Goal: Download file/media

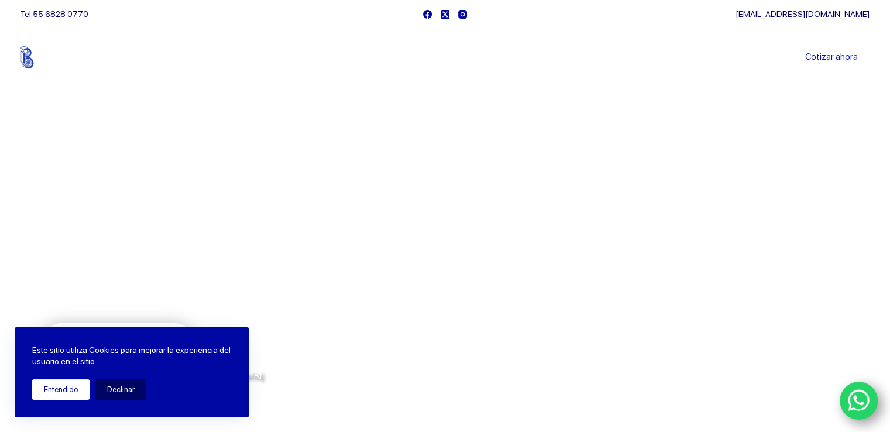
click at [63, 396] on button "Entendido" at bounding box center [60, 389] width 57 height 20
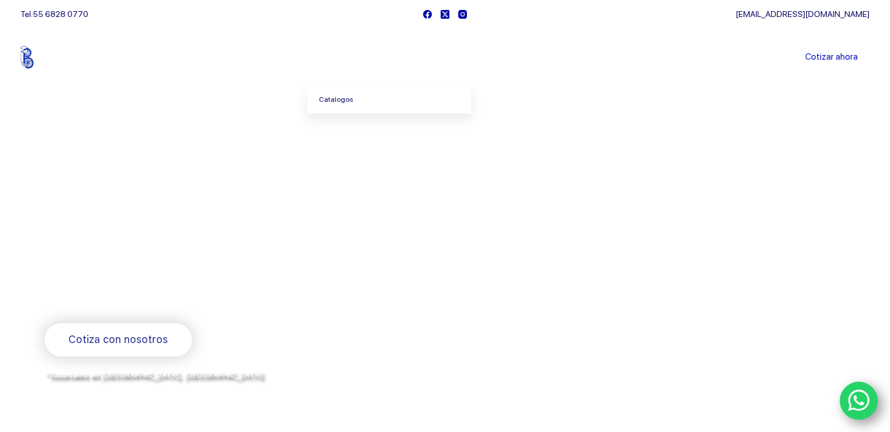
click at [348, 99] on link "Catalogos" at bounding box center [389, 100] width 164 height 27
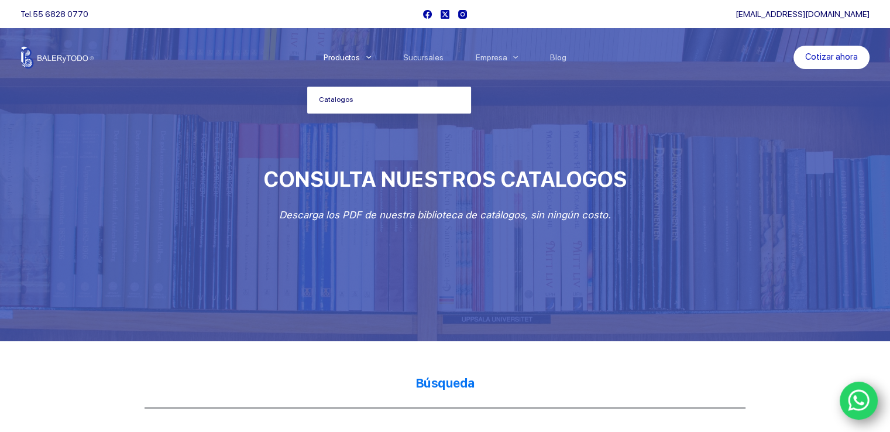
click at [341, 98] on link "Catalogos" at bounding box center [389, 100] width 164 height 27
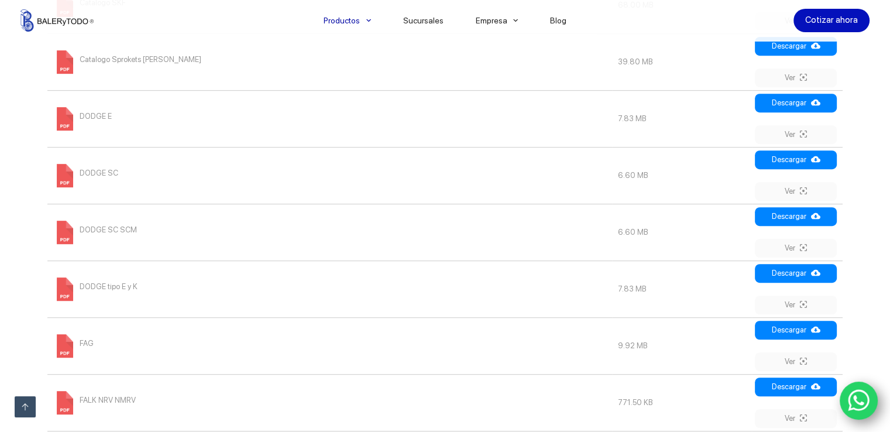
scroll to position [819, 0]
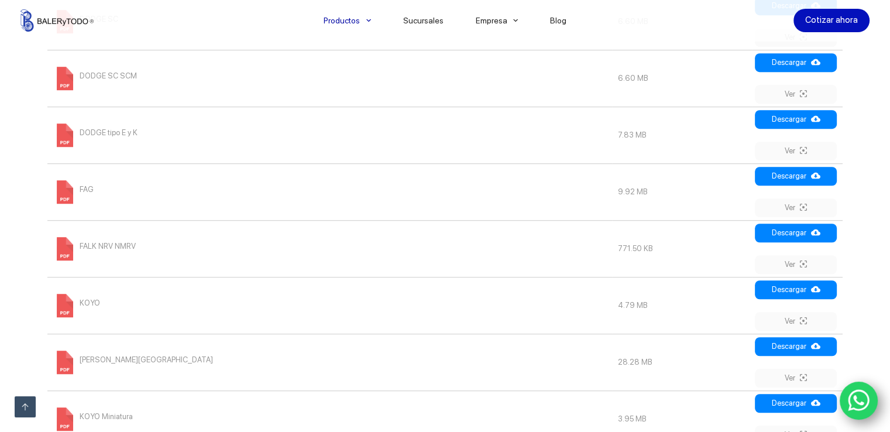
click at [68, 186] on span at bounding box center [64, 191] width 23 height 23
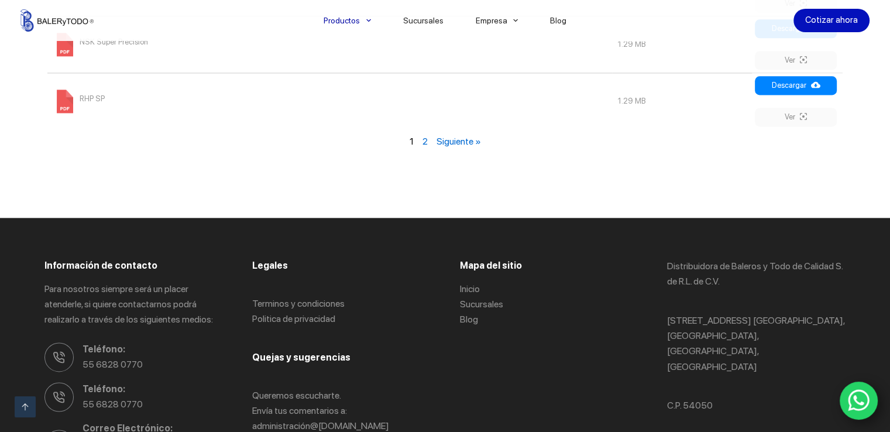
scroll to position [1690, 0]
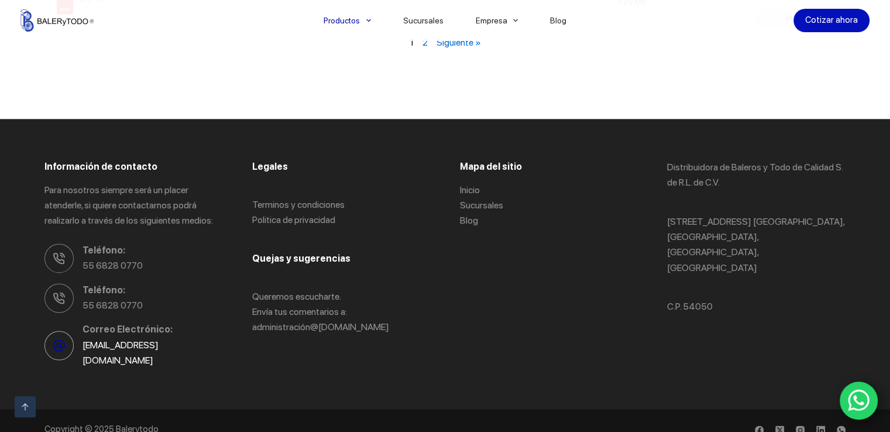
click at [113, 342] on link "[EMAIL_ADDRESS][DOMAIN_NAME]" at bounding box center [121, 352] width 76 height 26
click at [119, 339] on link "[EMAIL_ADDRESS][DOMAIN_NAME]" at bounding box center [121, 352] width 76 height 26
